Goal: Information Seeking & Learning: Learn about a topic

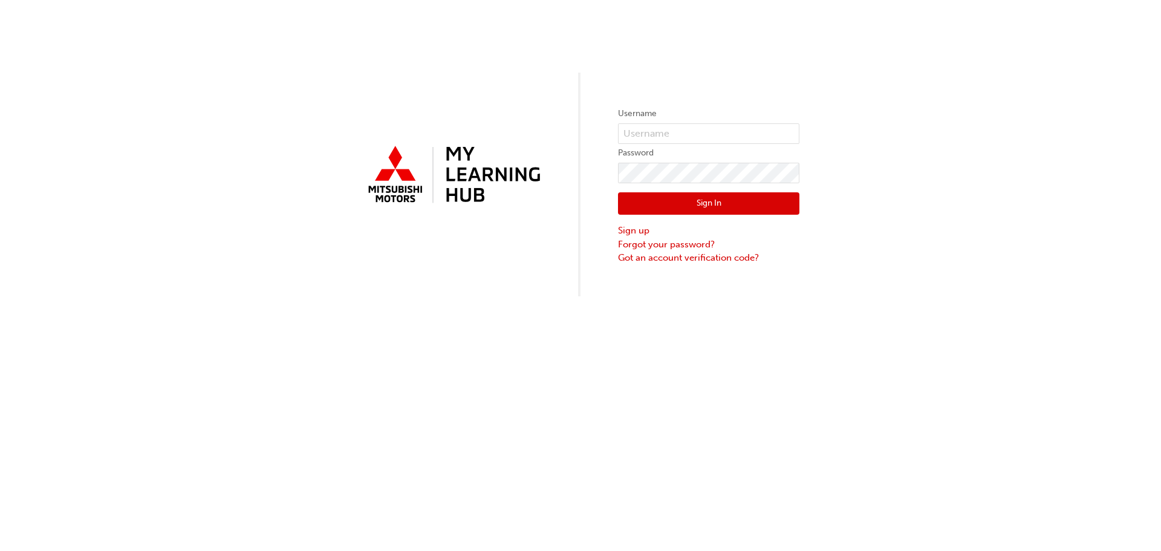
type input "[PERSON_NAME][EMAIL_ADDRESS][DOMAIN_NAME]"
click at [733, 203] on button "Sign In" at bounding box center [708, 203] width 181 height 23
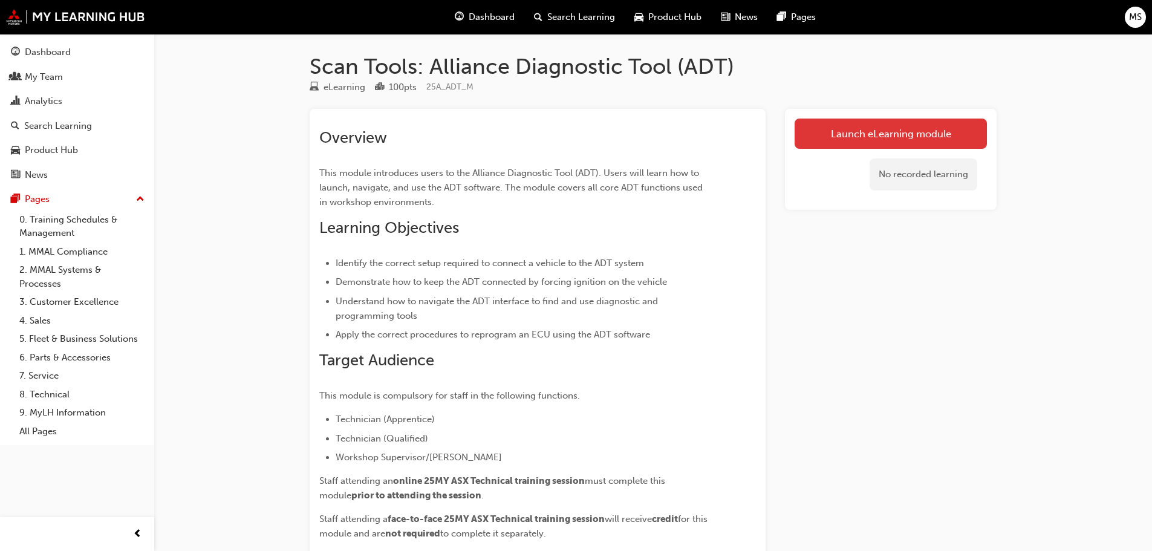
click at [880, 136] on link "Launch eLearning module" at bounding box center [891, 134] width 192 height 30
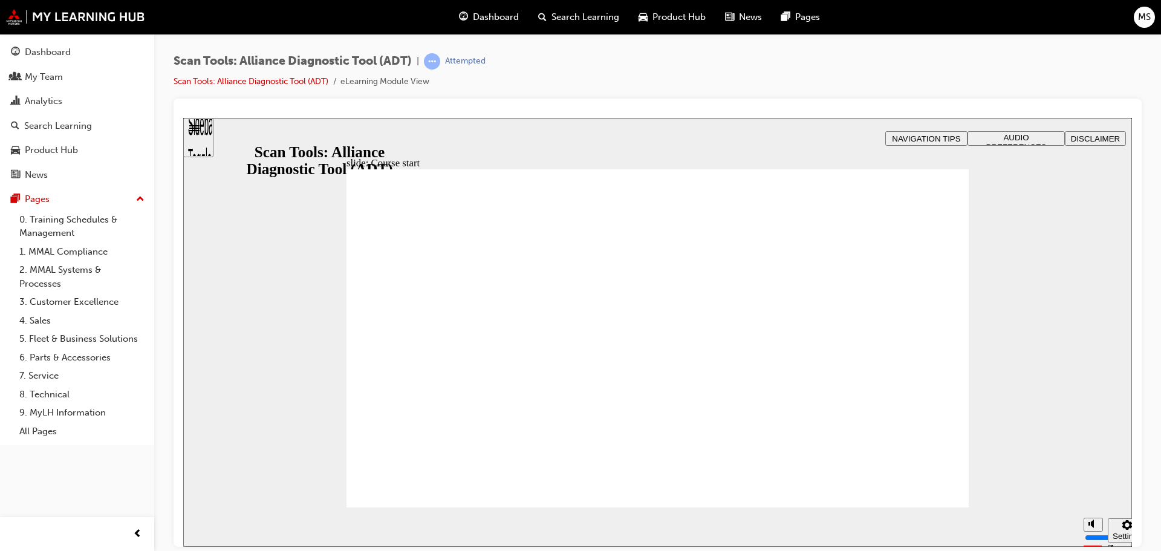
click at [891, 520] on section "Play (Ctrl+Alt+P) Replay (Ctrl+Alt+R) Playback speed Playback Speed 2 1.75 1.5 …" at bounding box center [657, 526] width 949 height 39
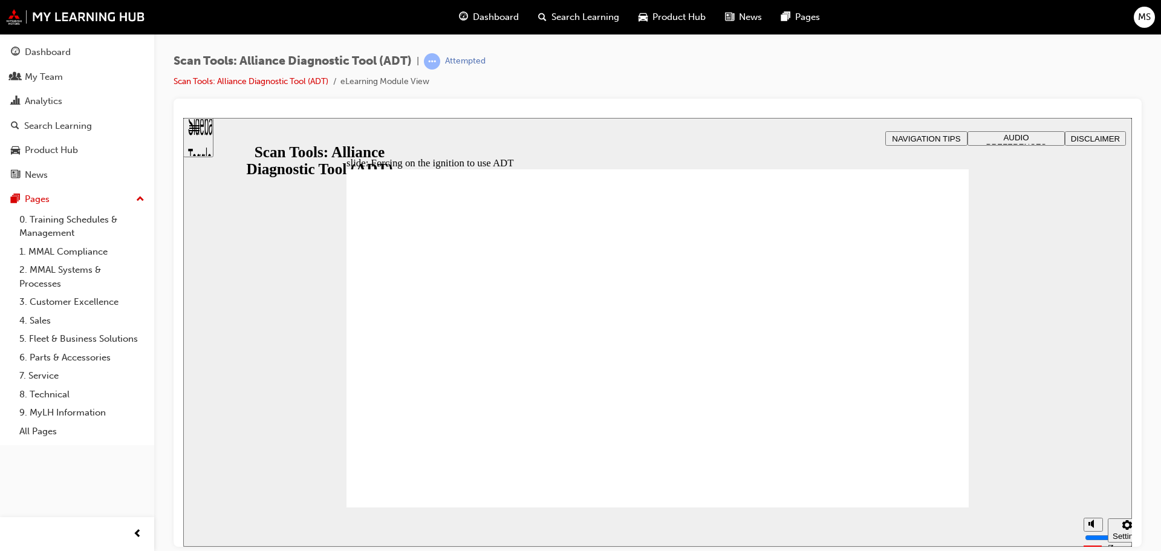
type input "53"
radio input "true"
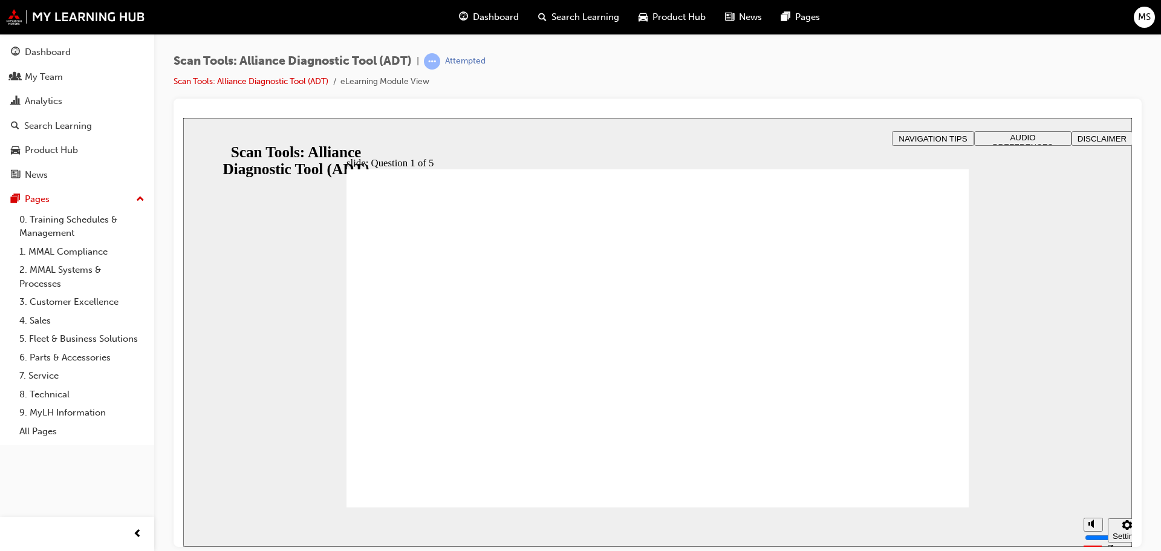
radio input "true"
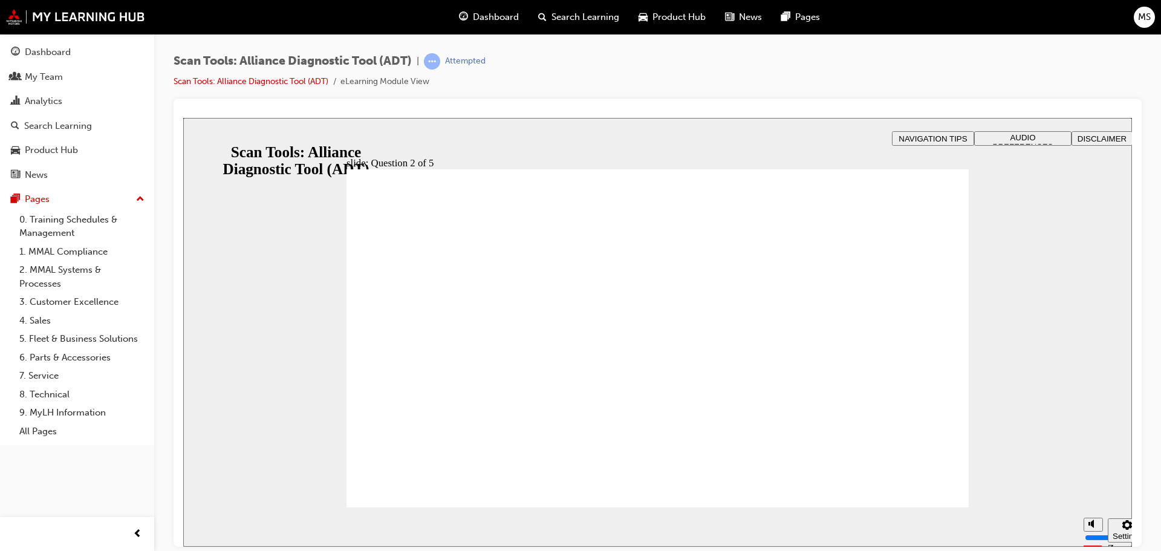
radio input "true"
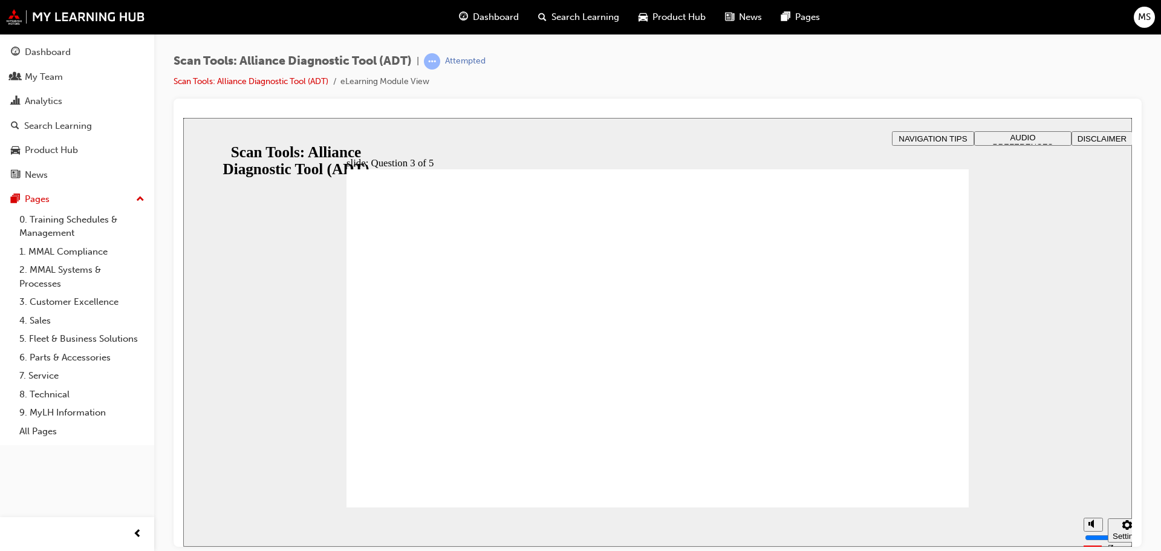
radio input "true"
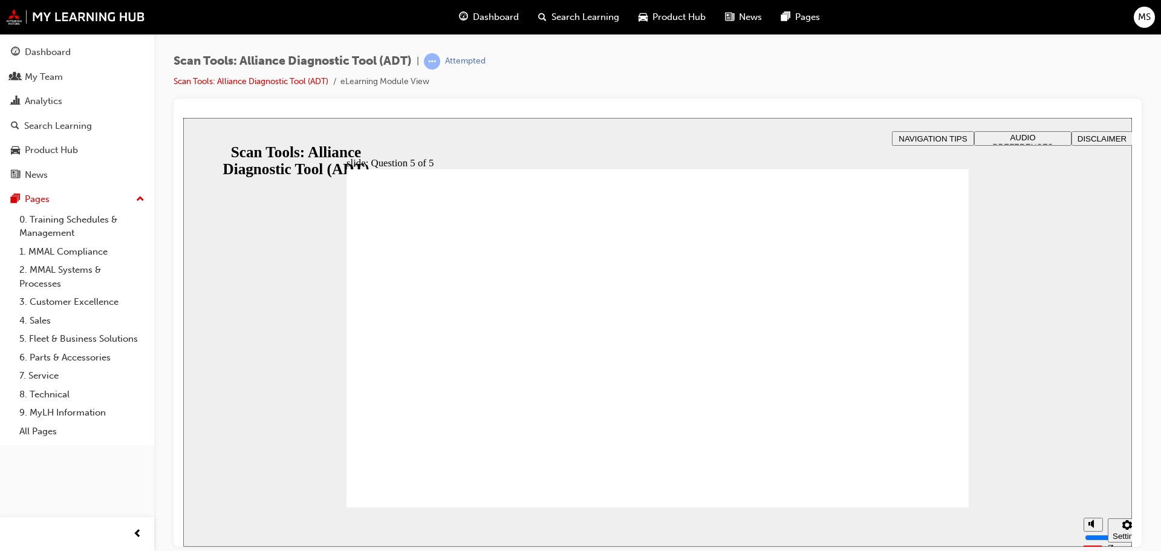
radio input "true"
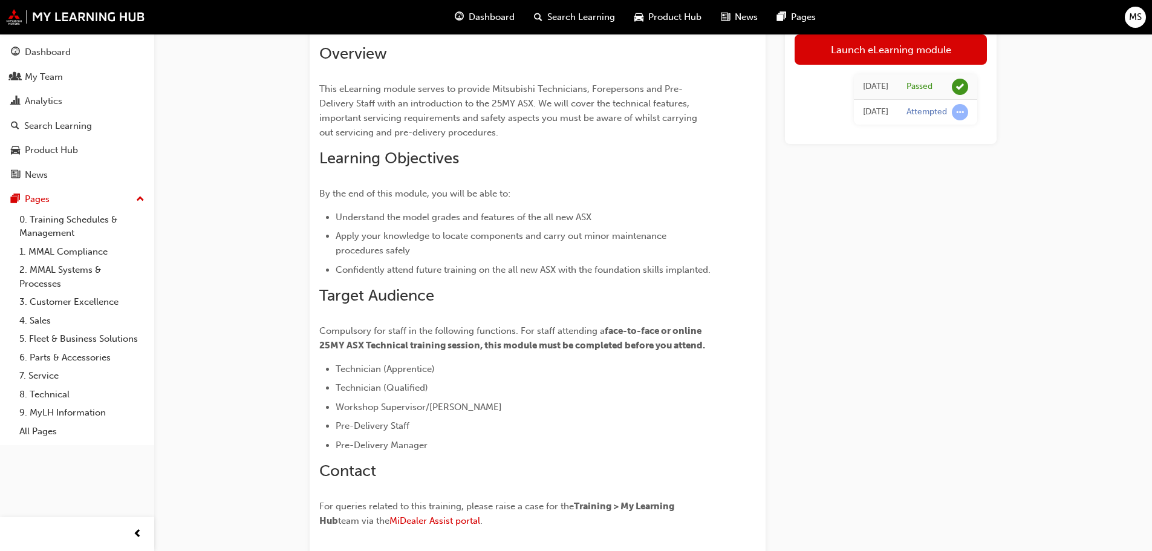
scroll to position [121, 0]
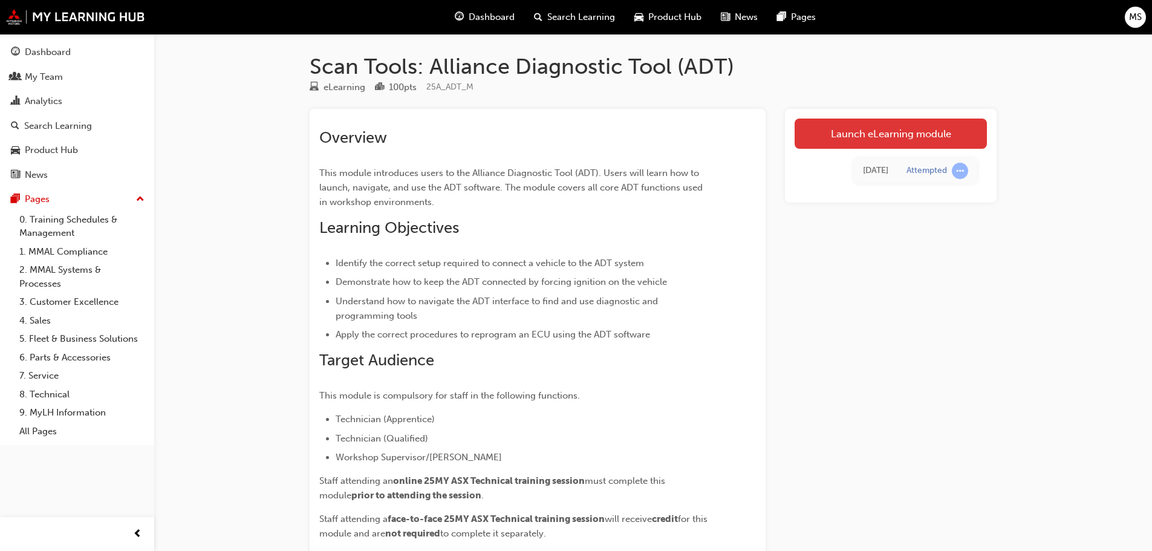
click at [912, 131] on link "Launch eLearning module" at bounding box center [891, 134] width 192 height 30
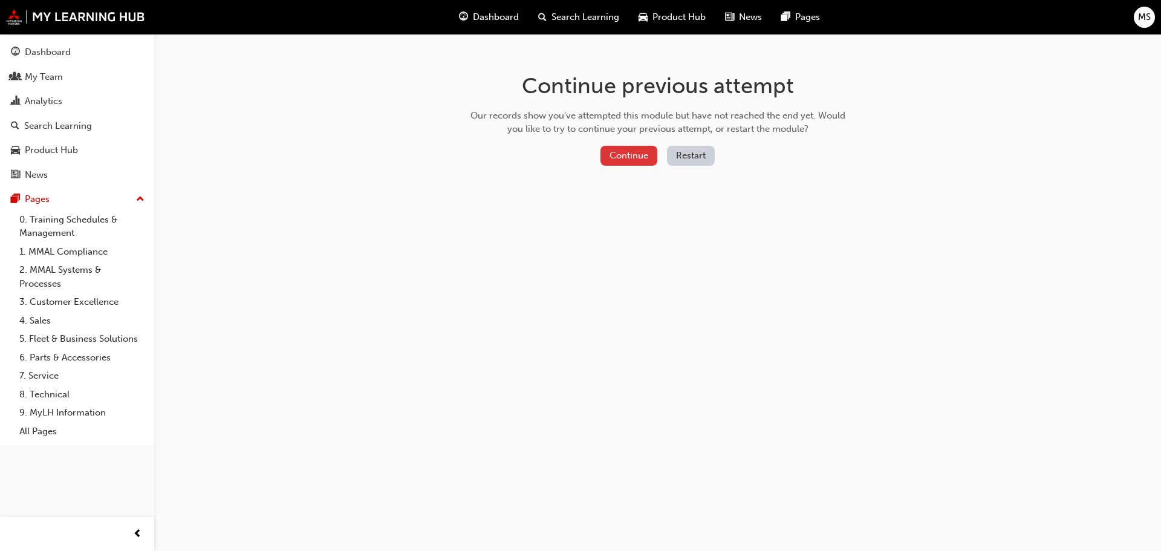
click at [631, 156] on button "Continue" at bounding box center [629, 156] width 57 height 20
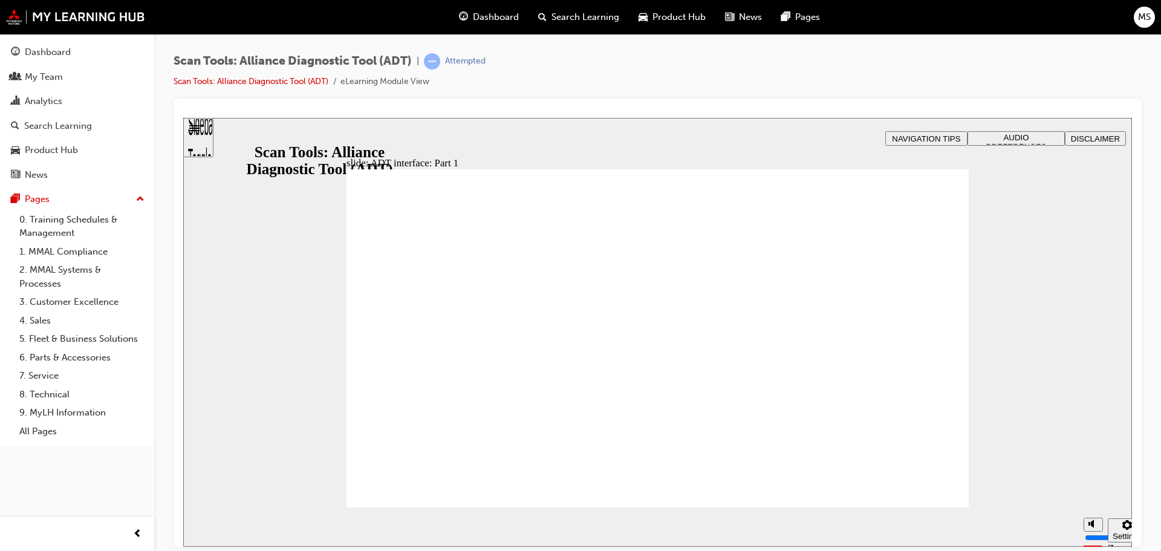
radio input "true"
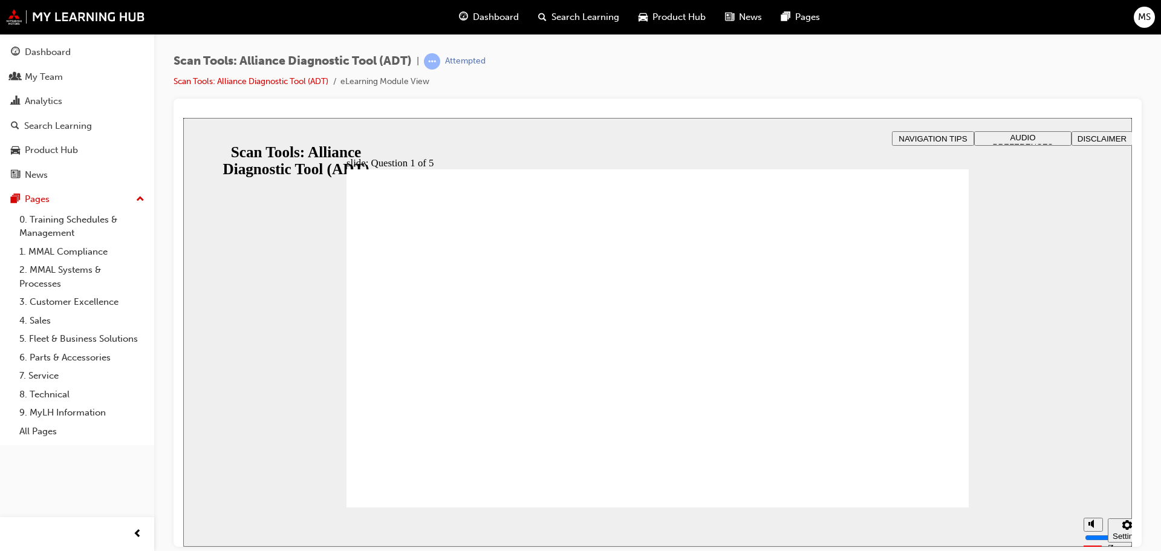
radio input "true"
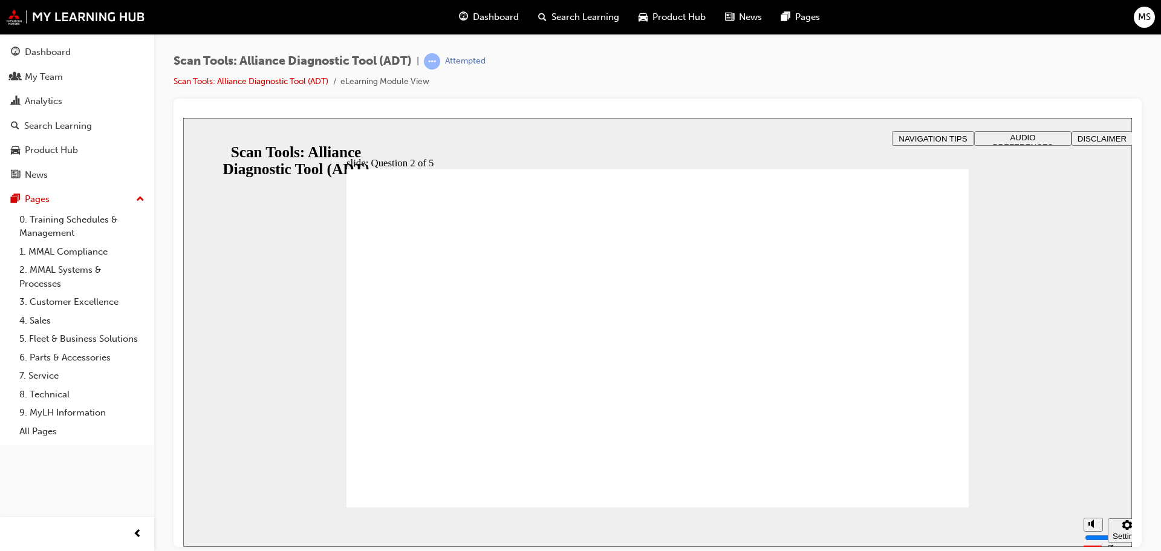
radio input "true"
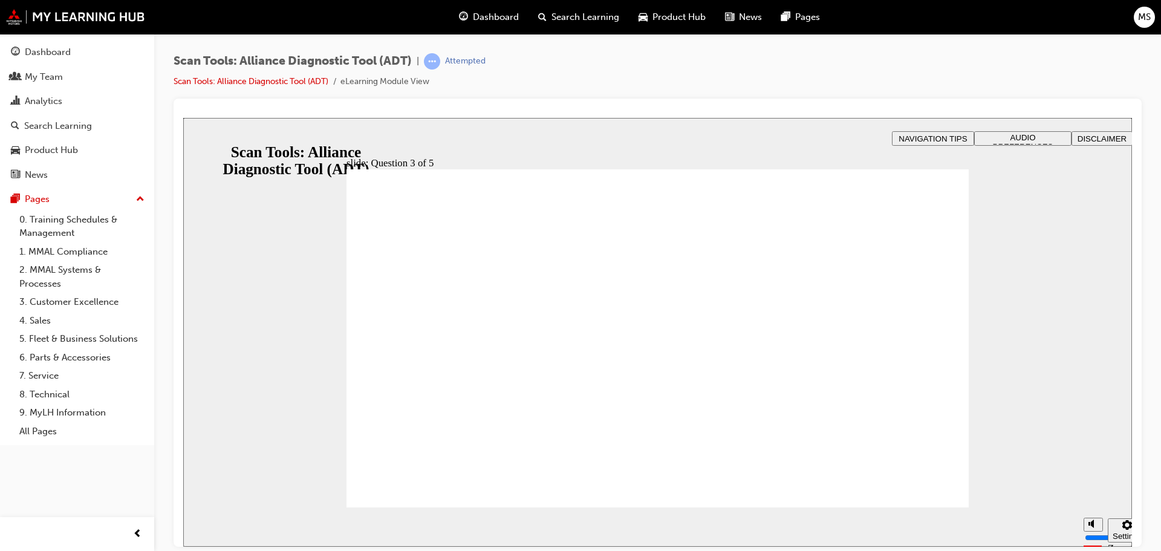
radio input "true"
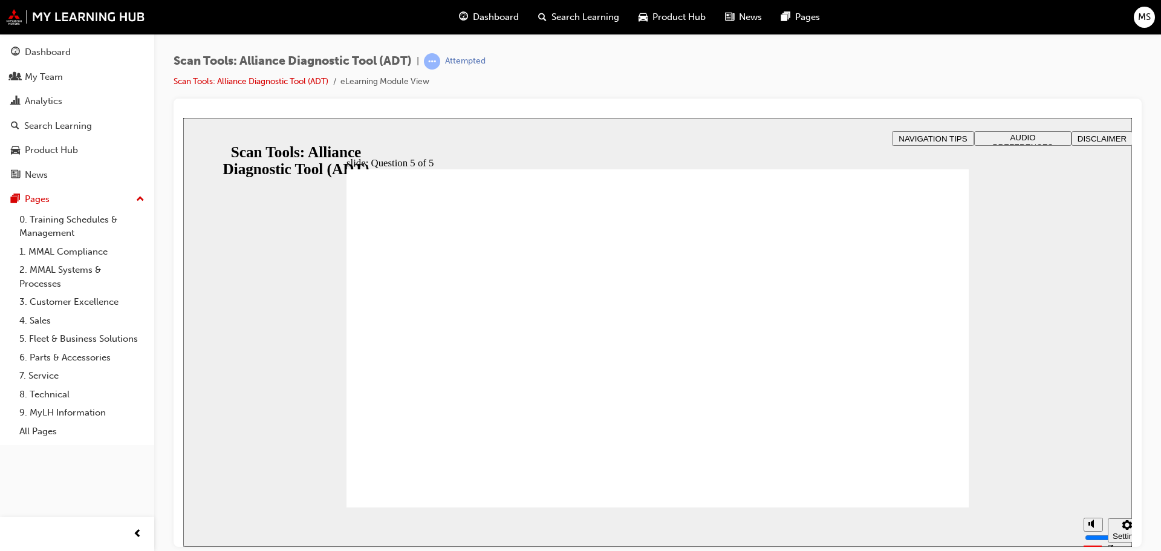
radio input "true"
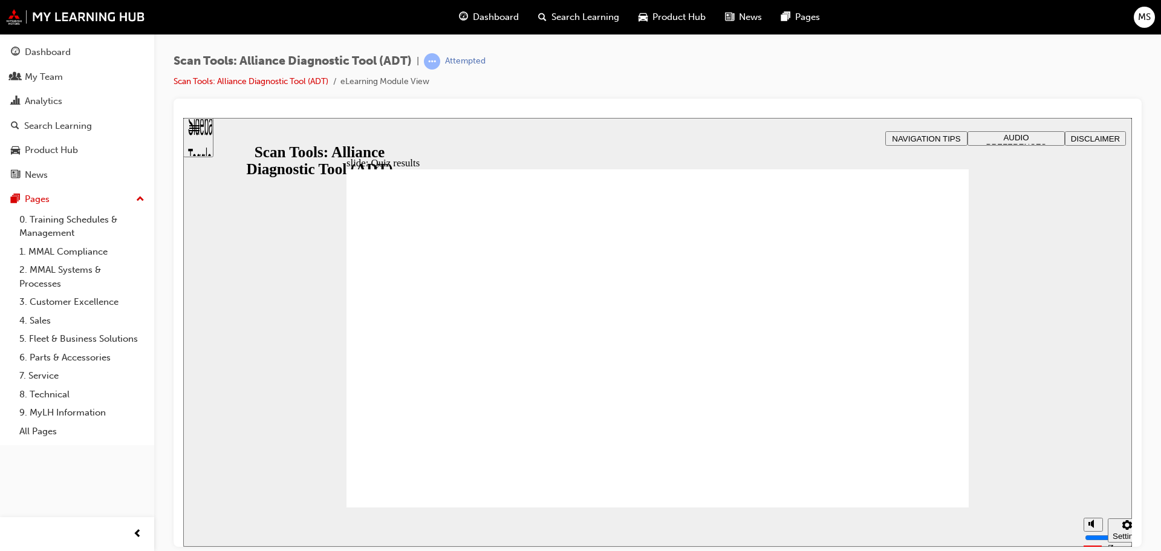
radio input "true"
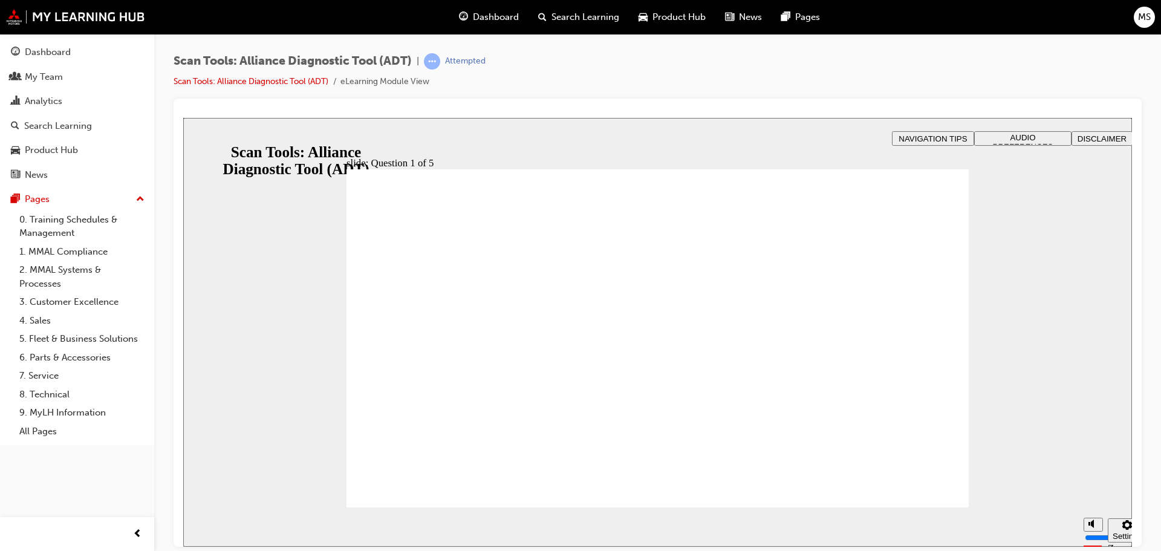
radio input "true"
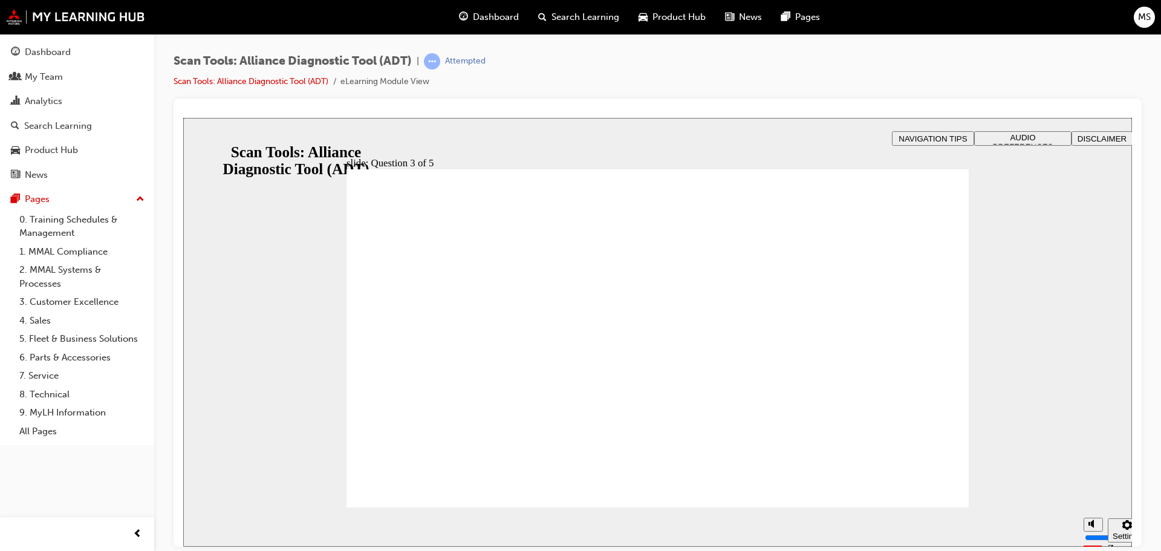
radio input "true"
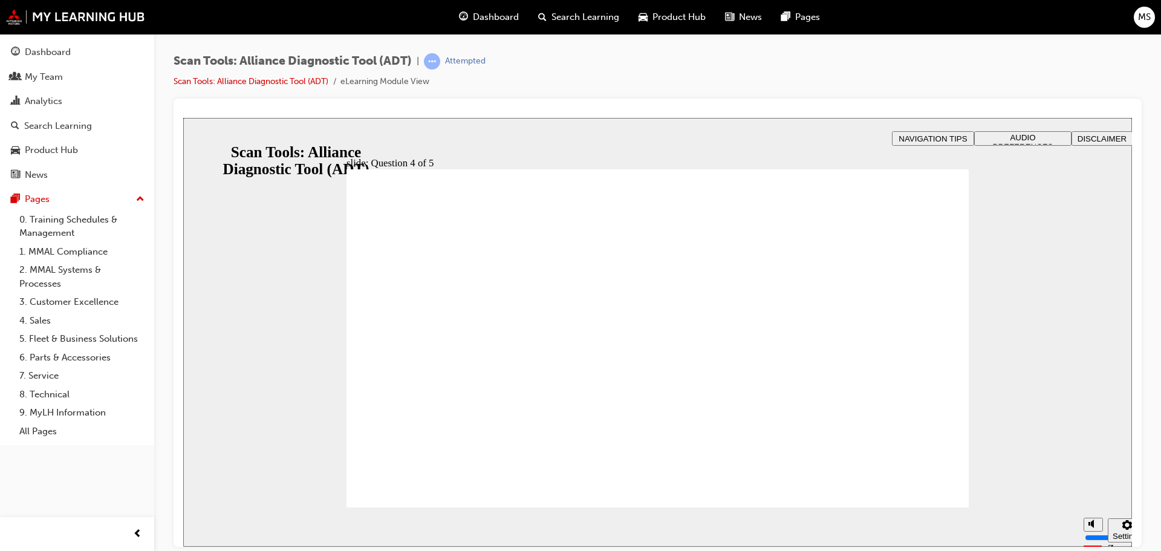
radio input "true"
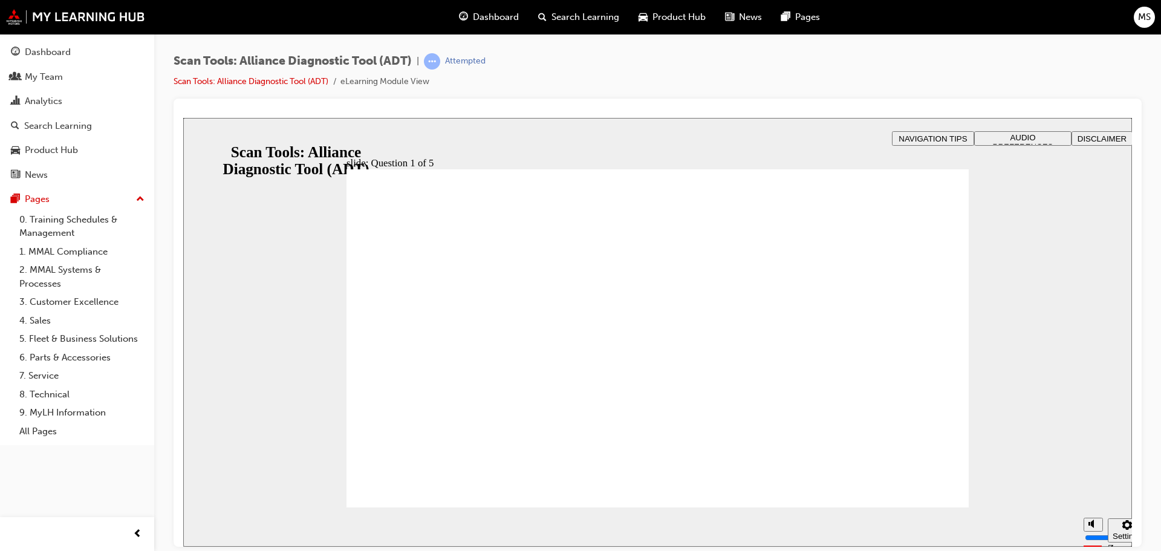
radio input "true"
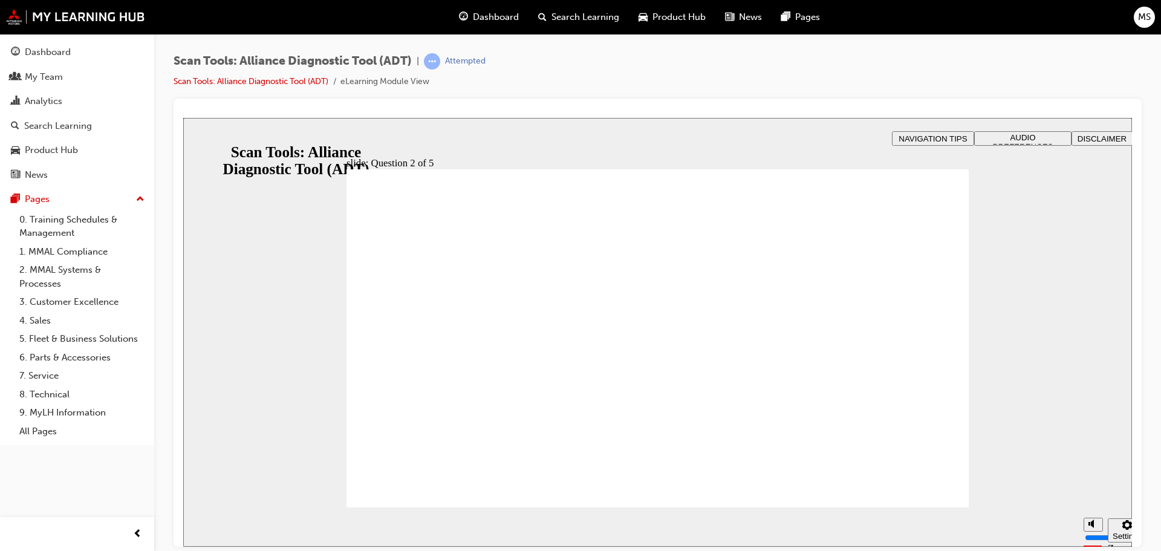
radio input "true"
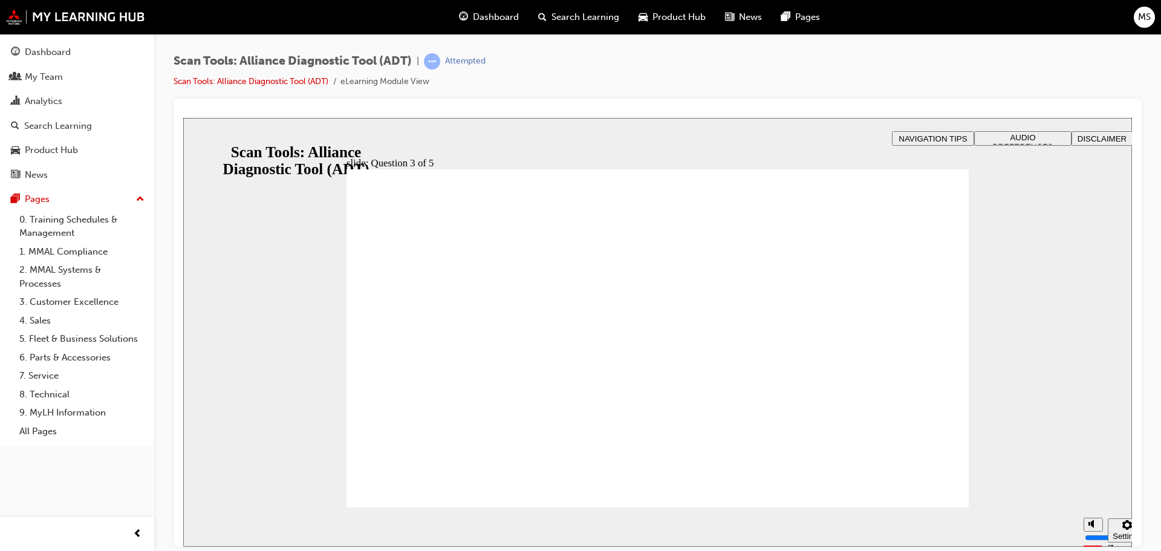
radio input "true"
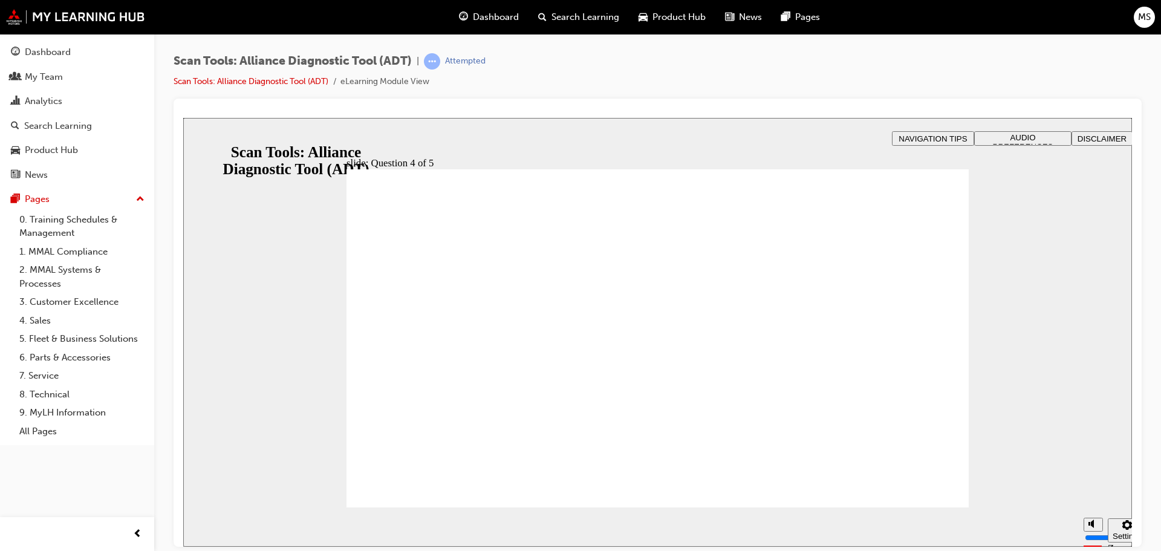
radio input "true"
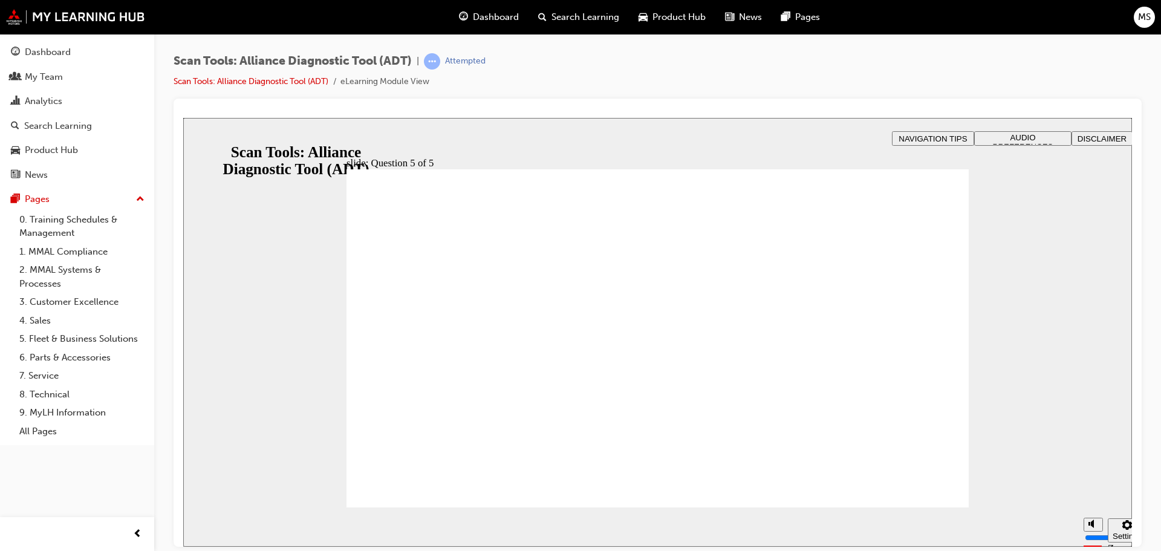
radio input "true"
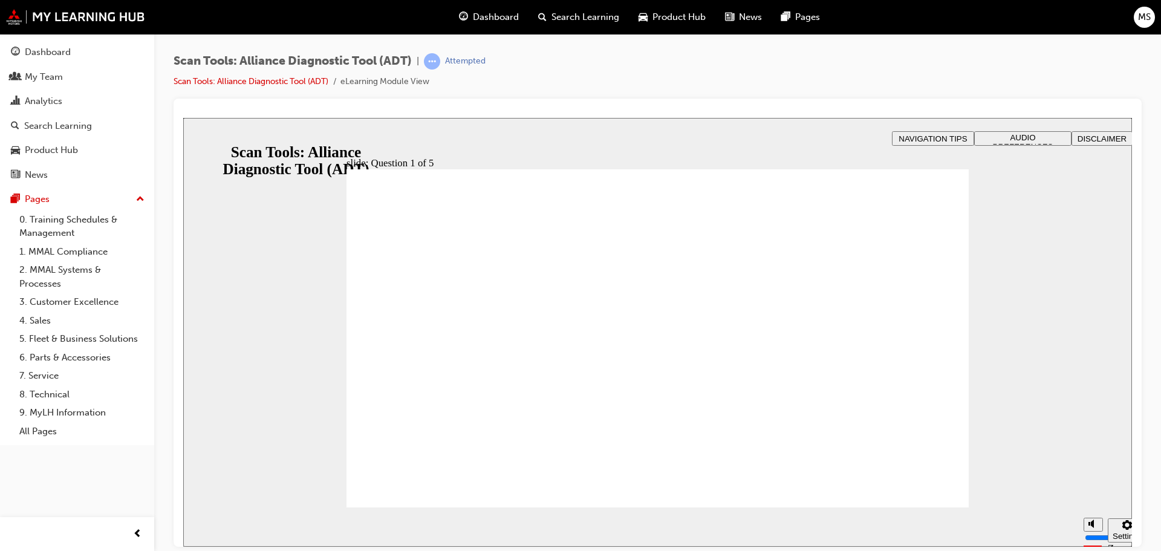
radio input "true"
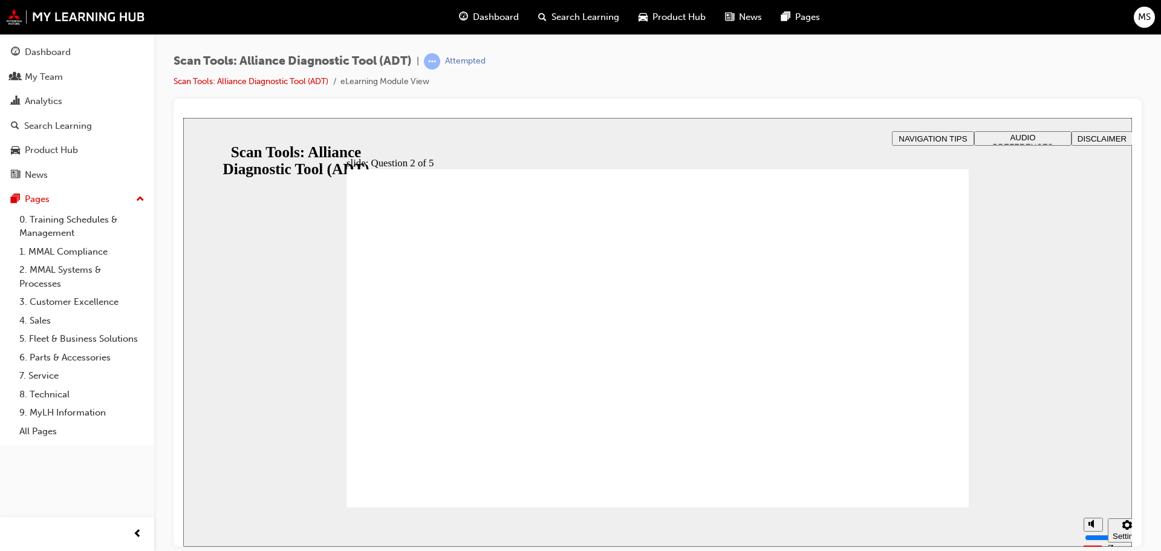
radio input "true"
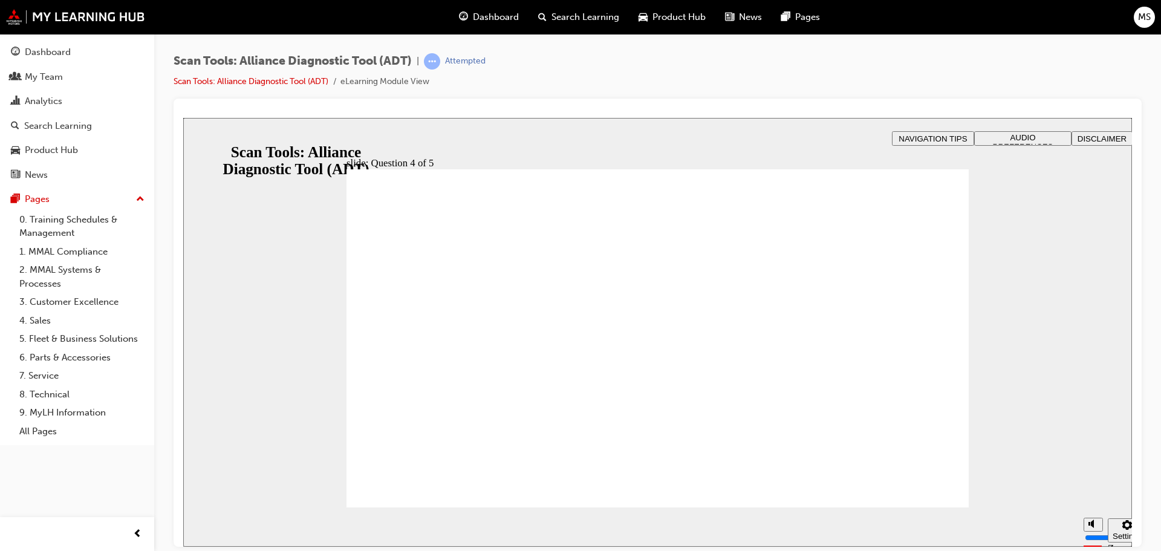
radio input "true"
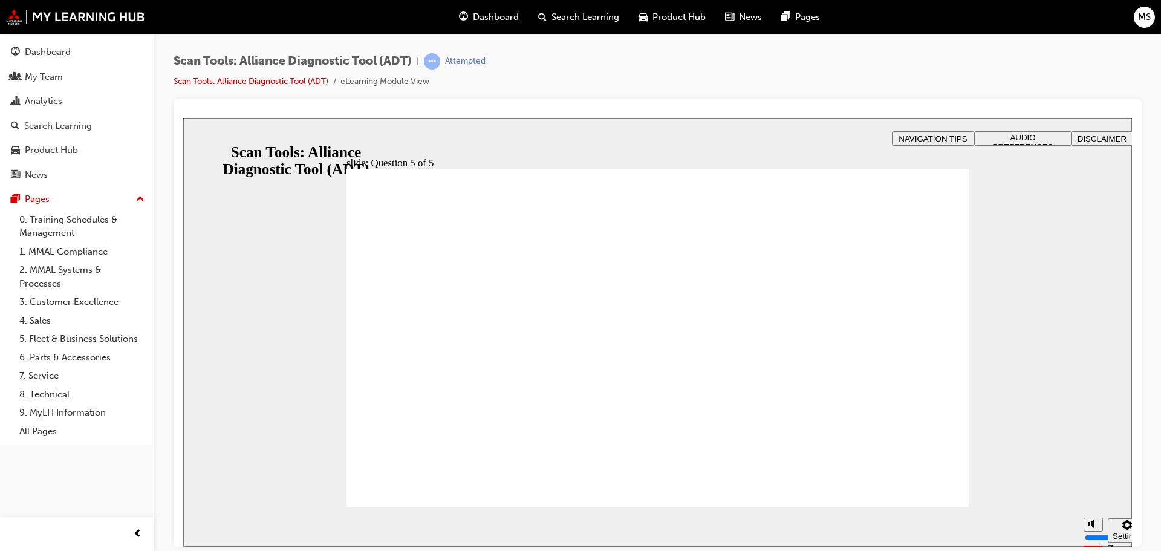
radio input "true"
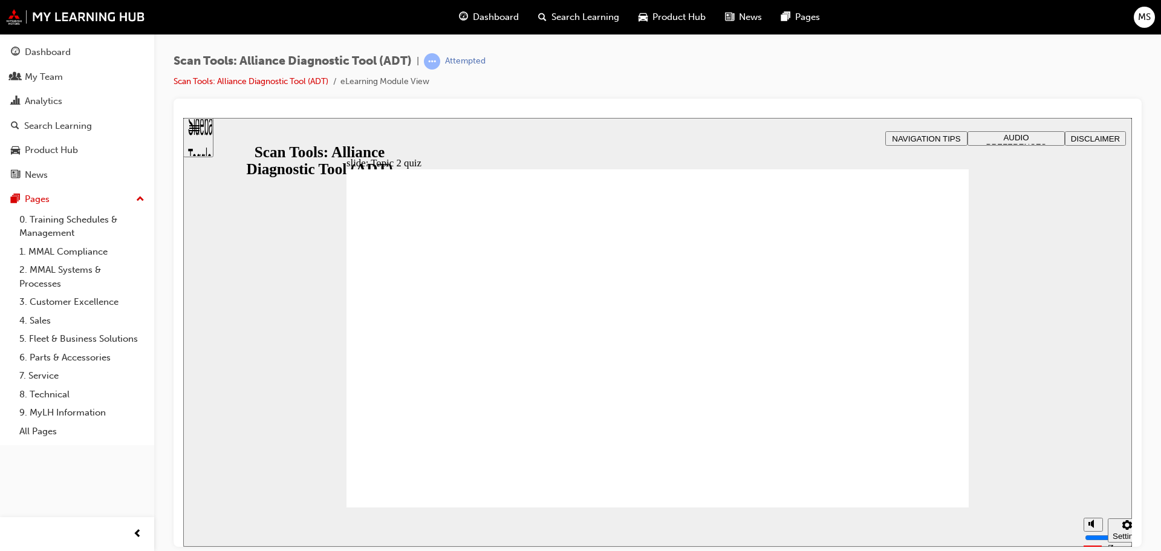
radio input "true"
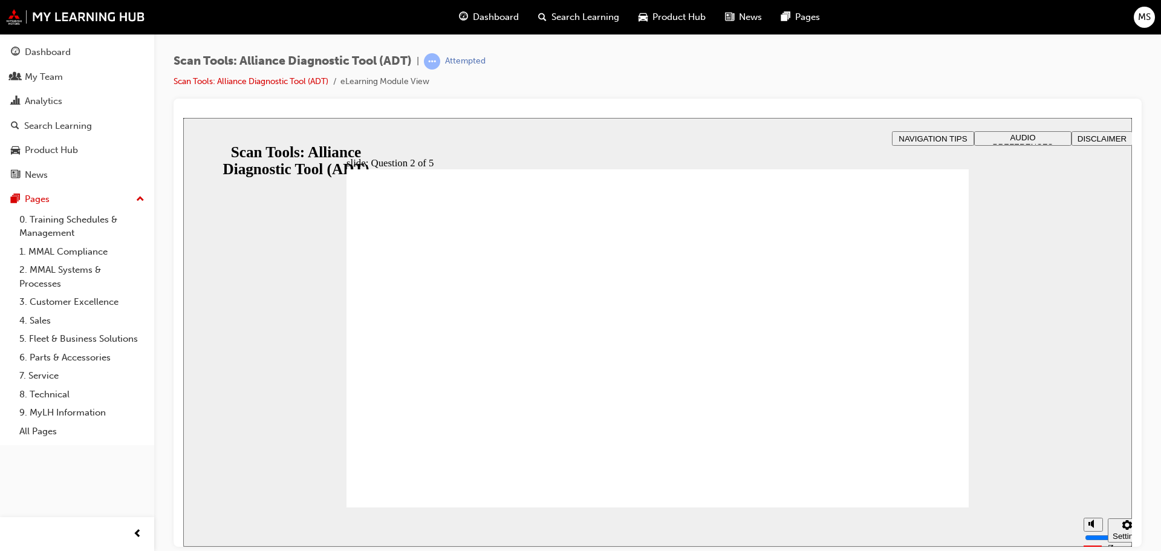
radio input "true"
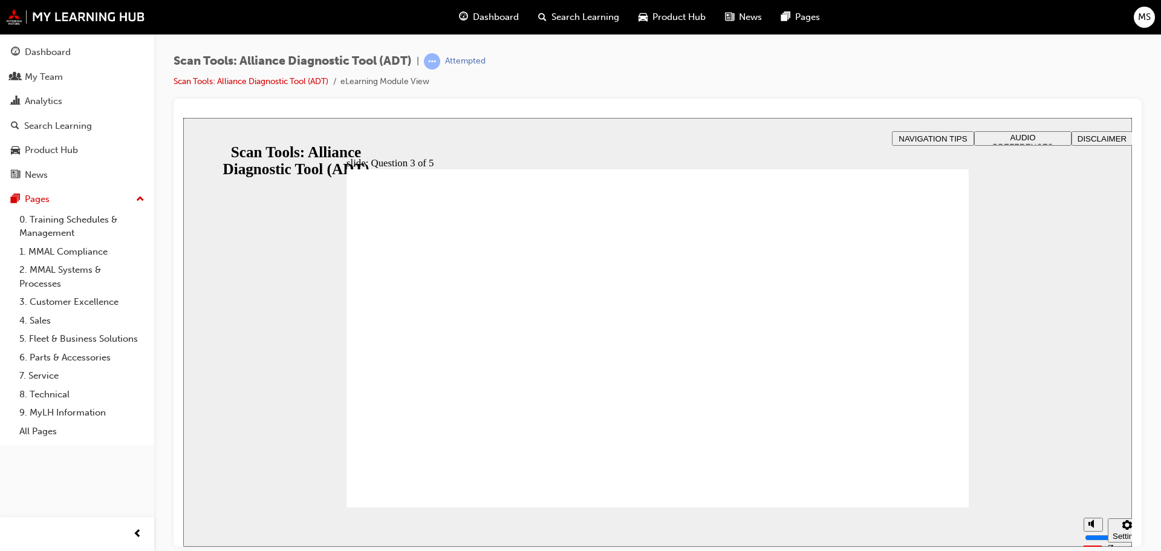
radio input "true"
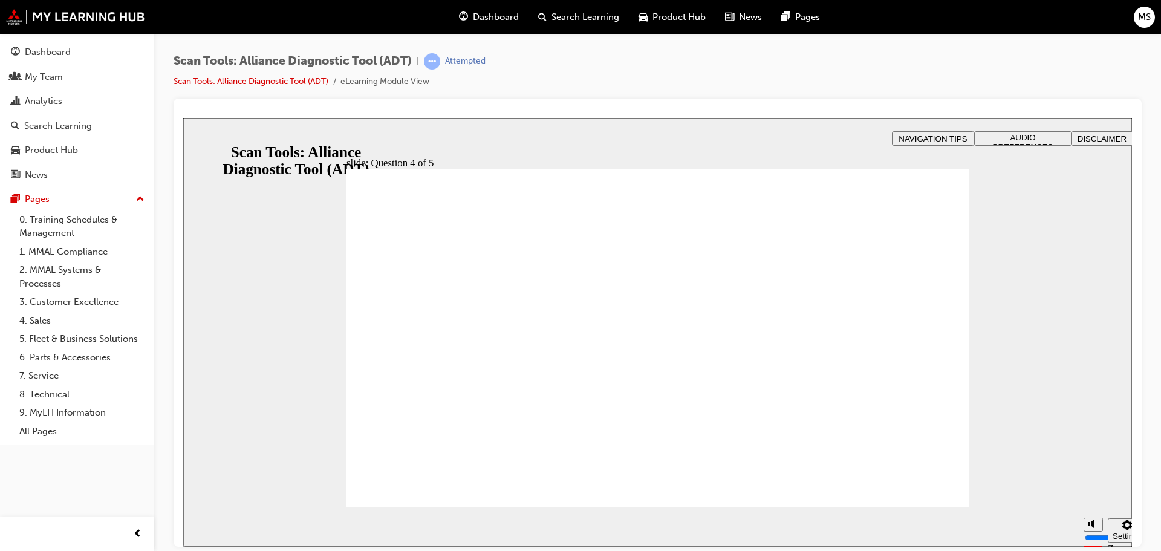
radio input "true"
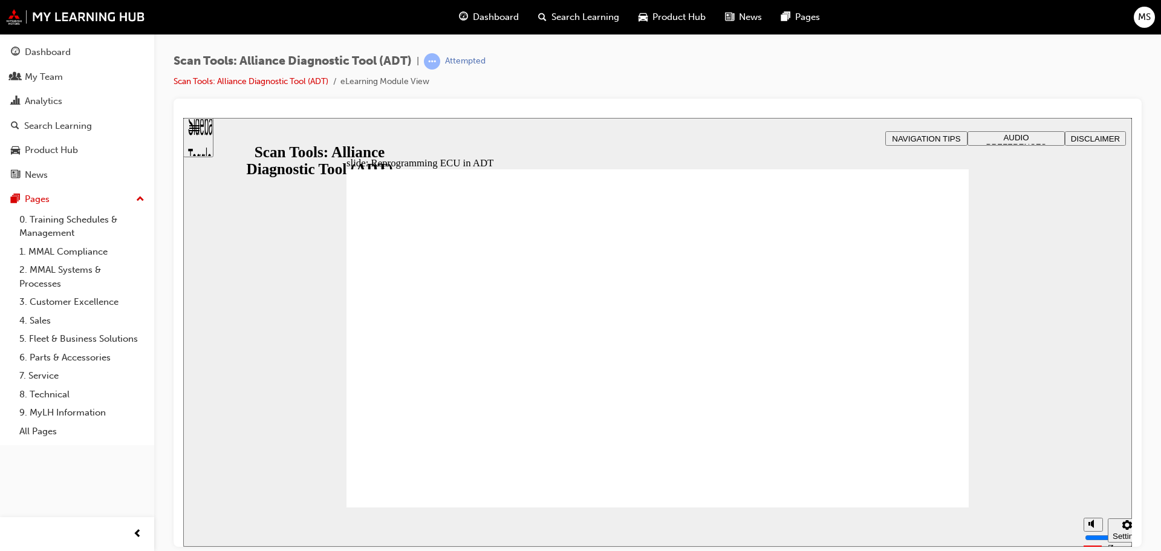
radio input "true"
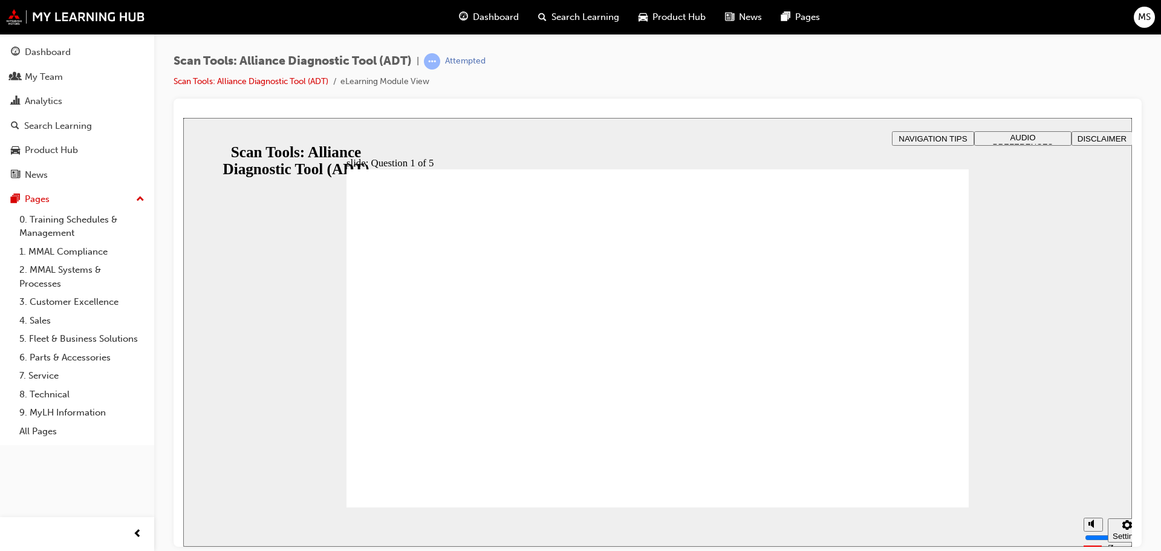
radio input "true"
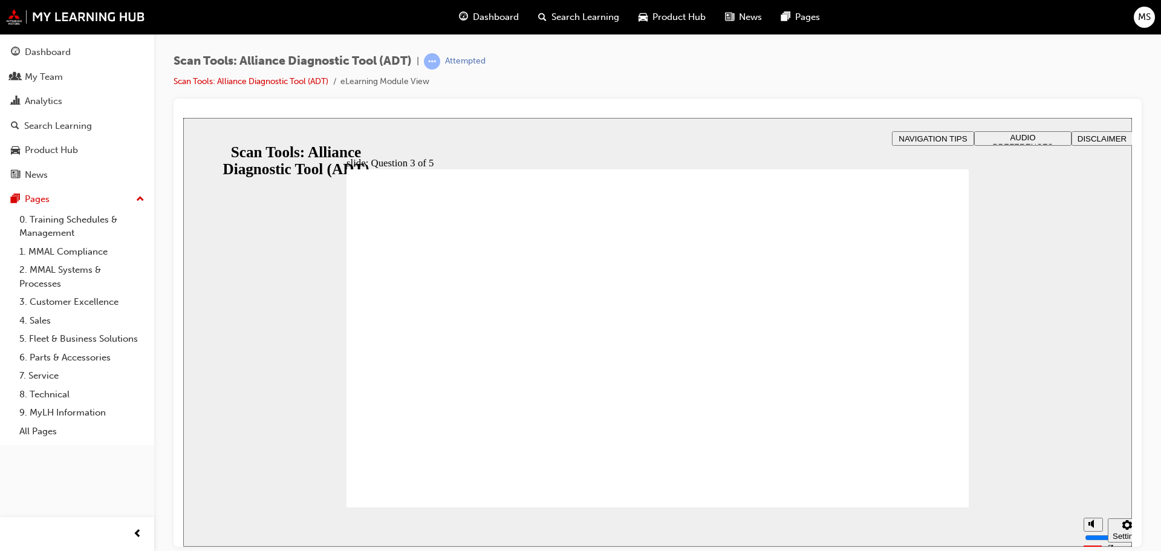
radio input "true"
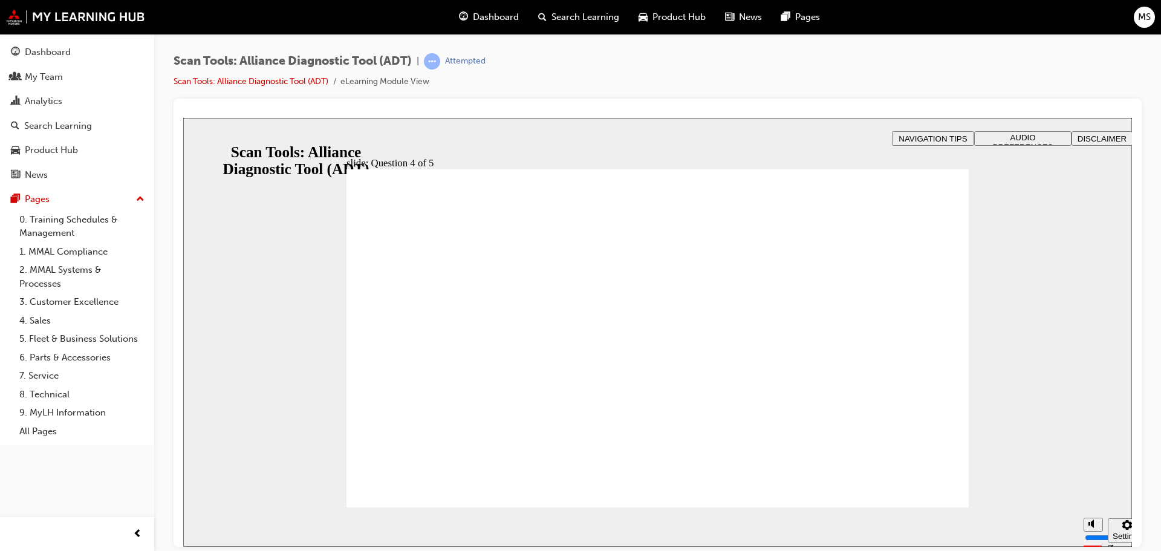
radio input "true"
